Goal: Download file/media

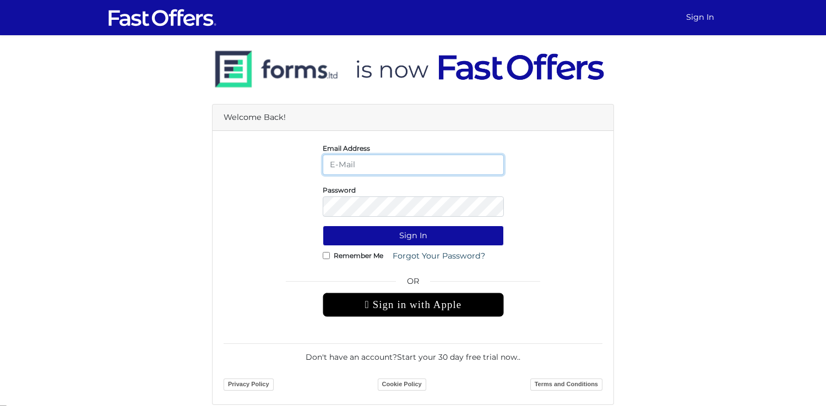
type input "[PERSON_NAME][EMAIL_ADDRESS][DOMAIN_NAME]"
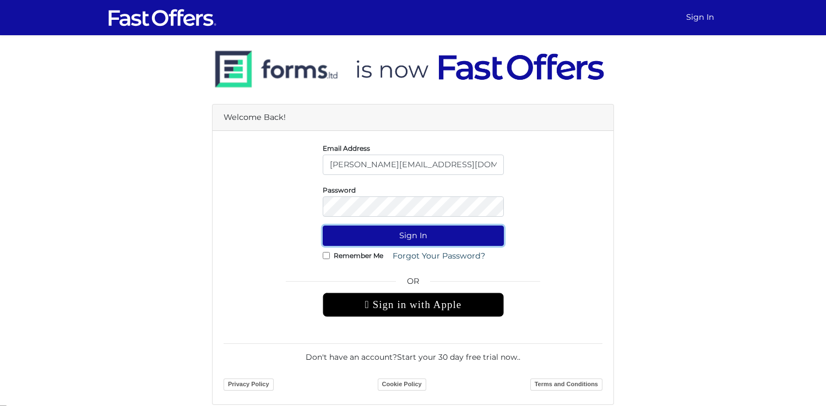
click at [429, 231] on button "Sign In" at bounding box center [413, 236] width 181 height 20
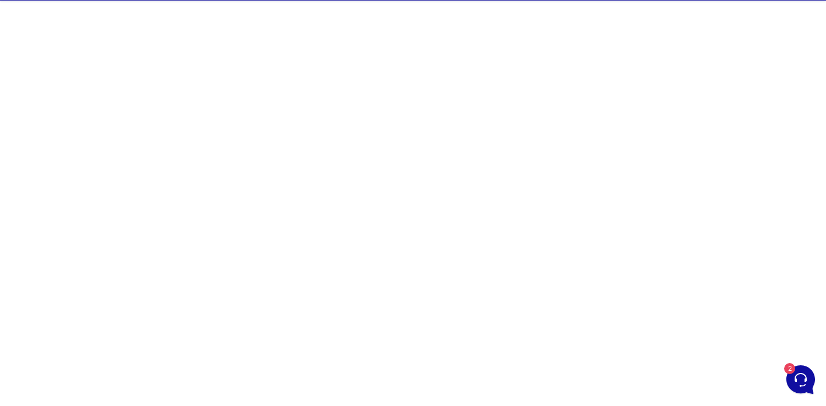
scroll to position [36, 0]
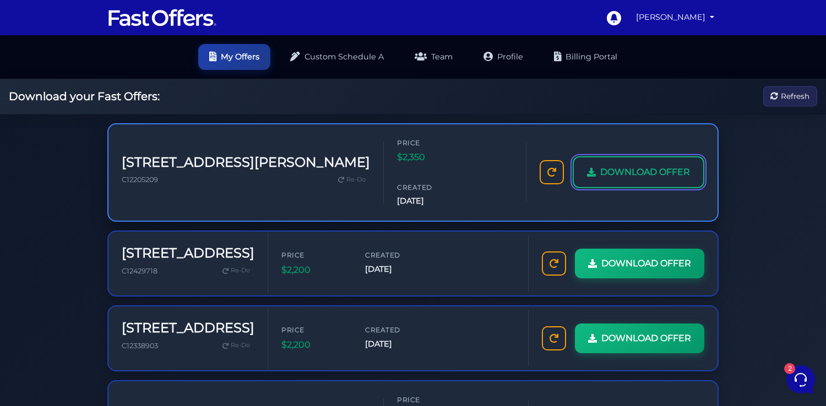
click at [610, 165] on span "DOWNLOAD OFFER" at bounding box center [645, 172] width 90 height 14
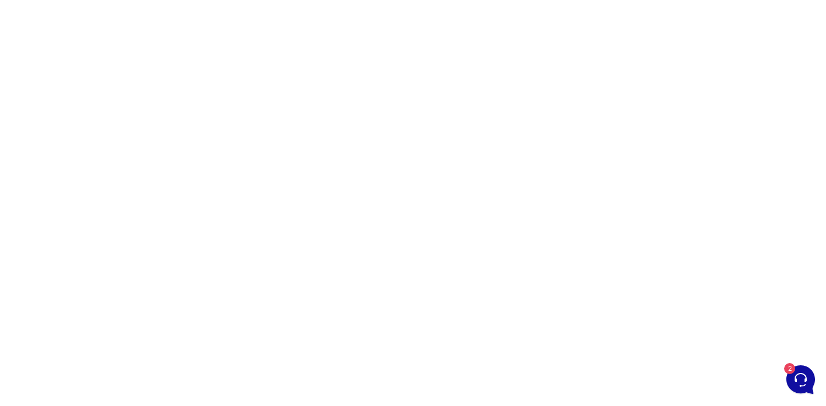
scroll to position [46, 0]
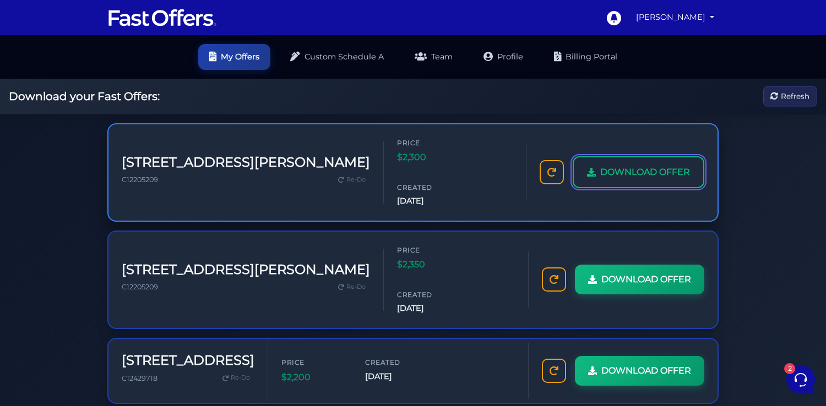
click at [626, 165] on span "DOWNLOAD OFFER" at bounding box center [645, 172] width 90 height 14
